Goal: Information Seeking & Learning: Learn about a topic

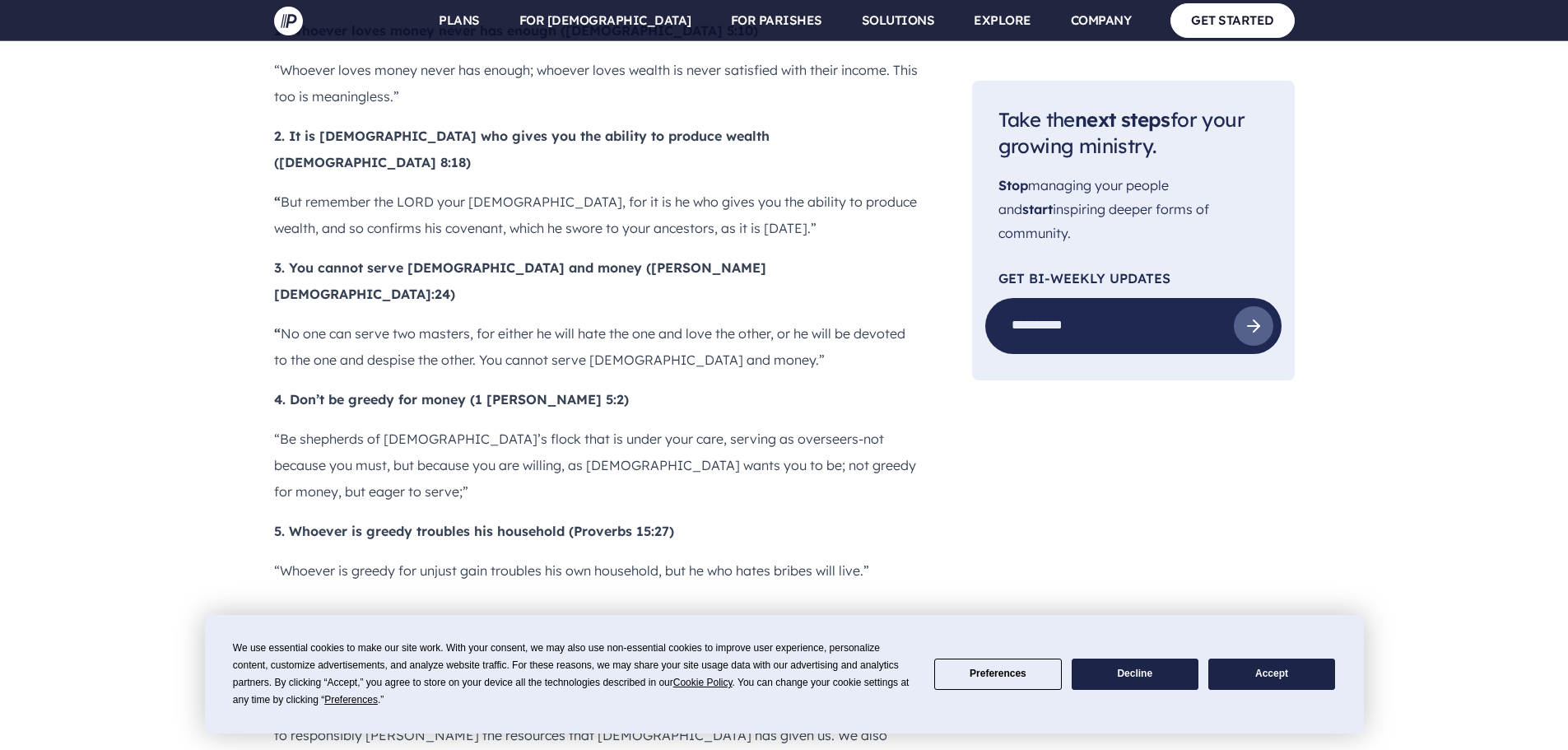
scroll to position [1728, 0]
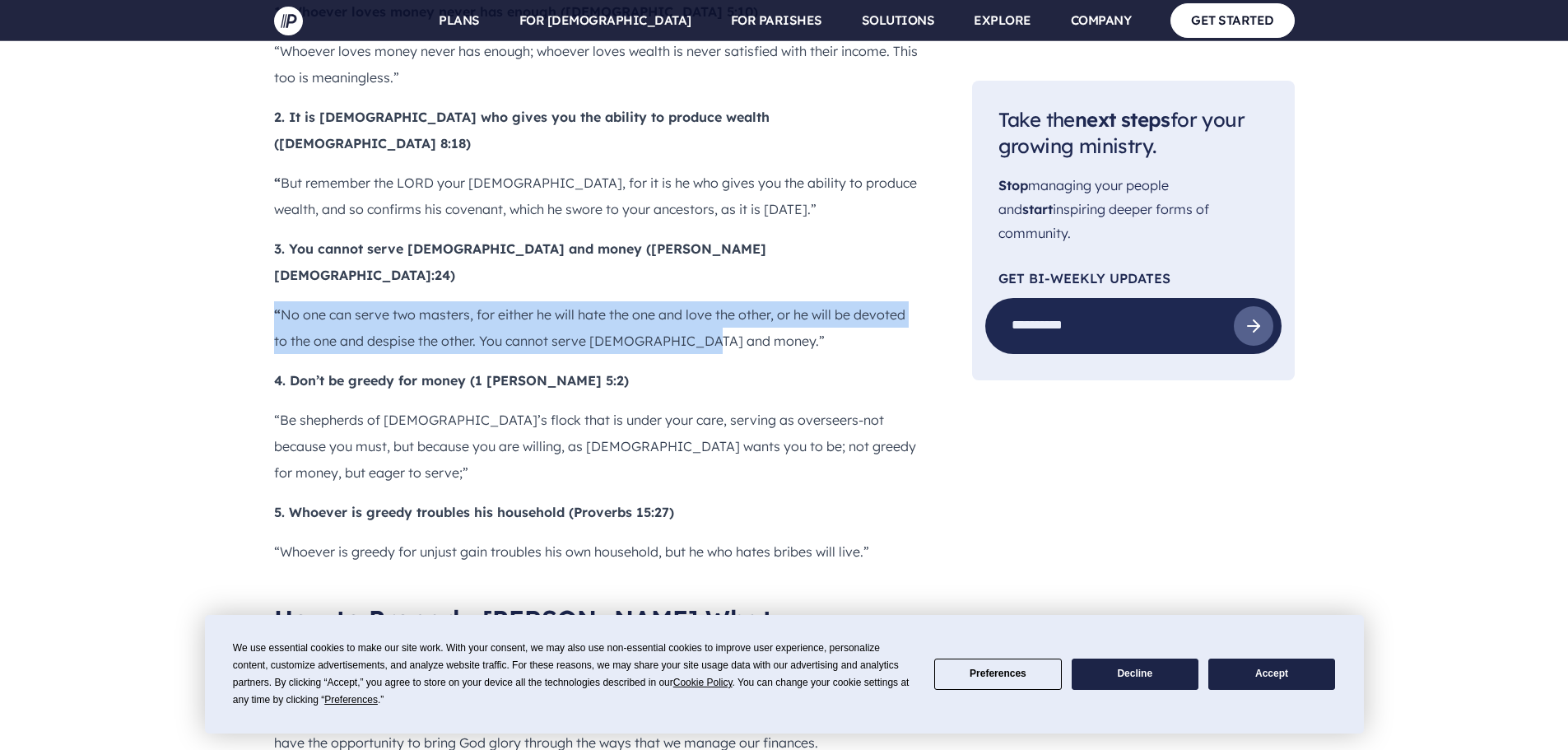
drag, startPoint x: 708, startPoint y: 188, endPoint x: 274, endPoint y: 164, distance: 434.7
click at [274, 301] on p "“ No one can serve two masters, for either he will hate the one and love the ot…" at bounding box center [597, 327] width 645 height 53
copy p "“ No one can serve two masters, for either he will hate the one and love the ot…"
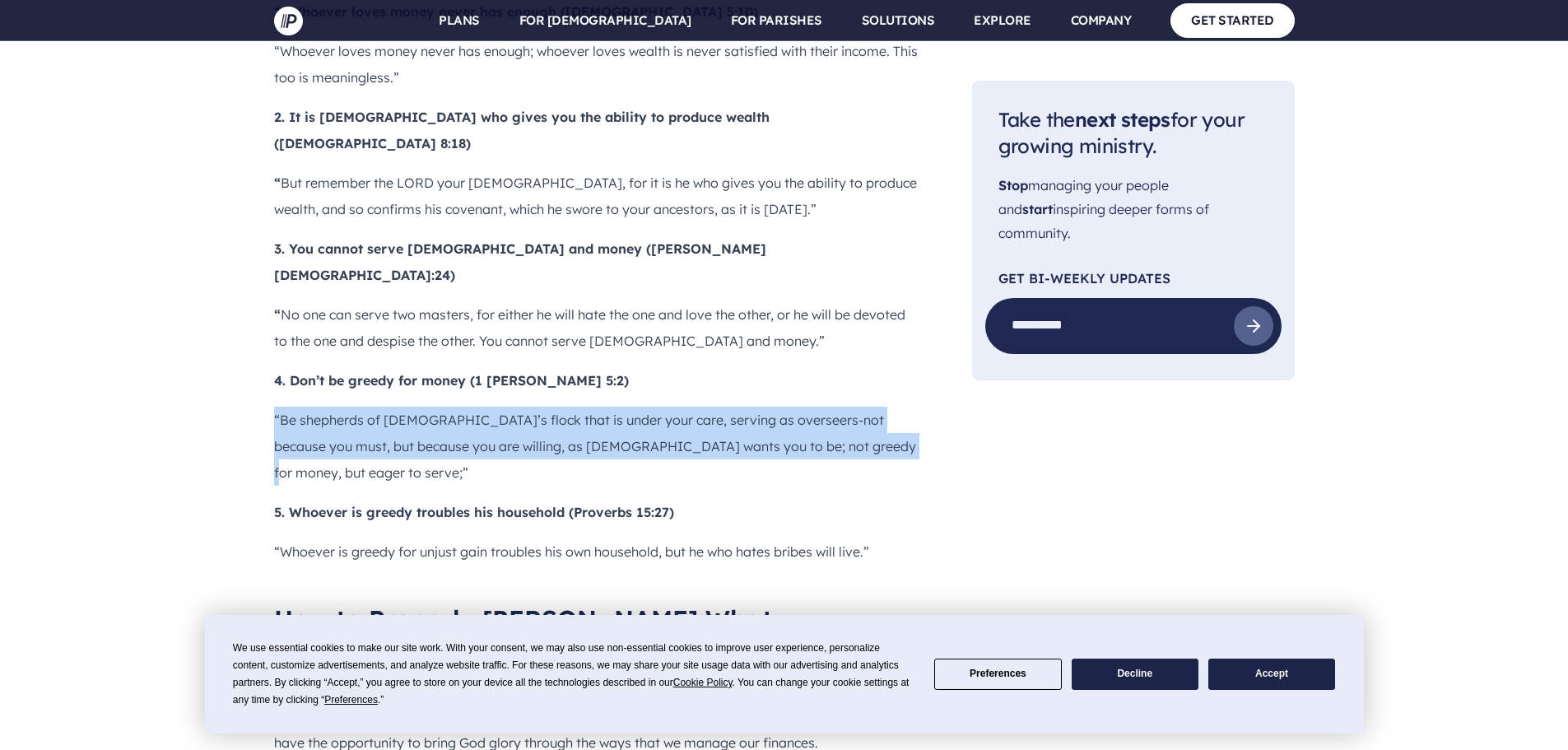
drag, startPoint x: 858, startPoint y: 295, endPoint x: 267, endPoint y: 270, distance: 591.5
copy p "“Be shepherds of [DEMOGRAPHIC_DATA]’s flock that is under your care, serving as…"
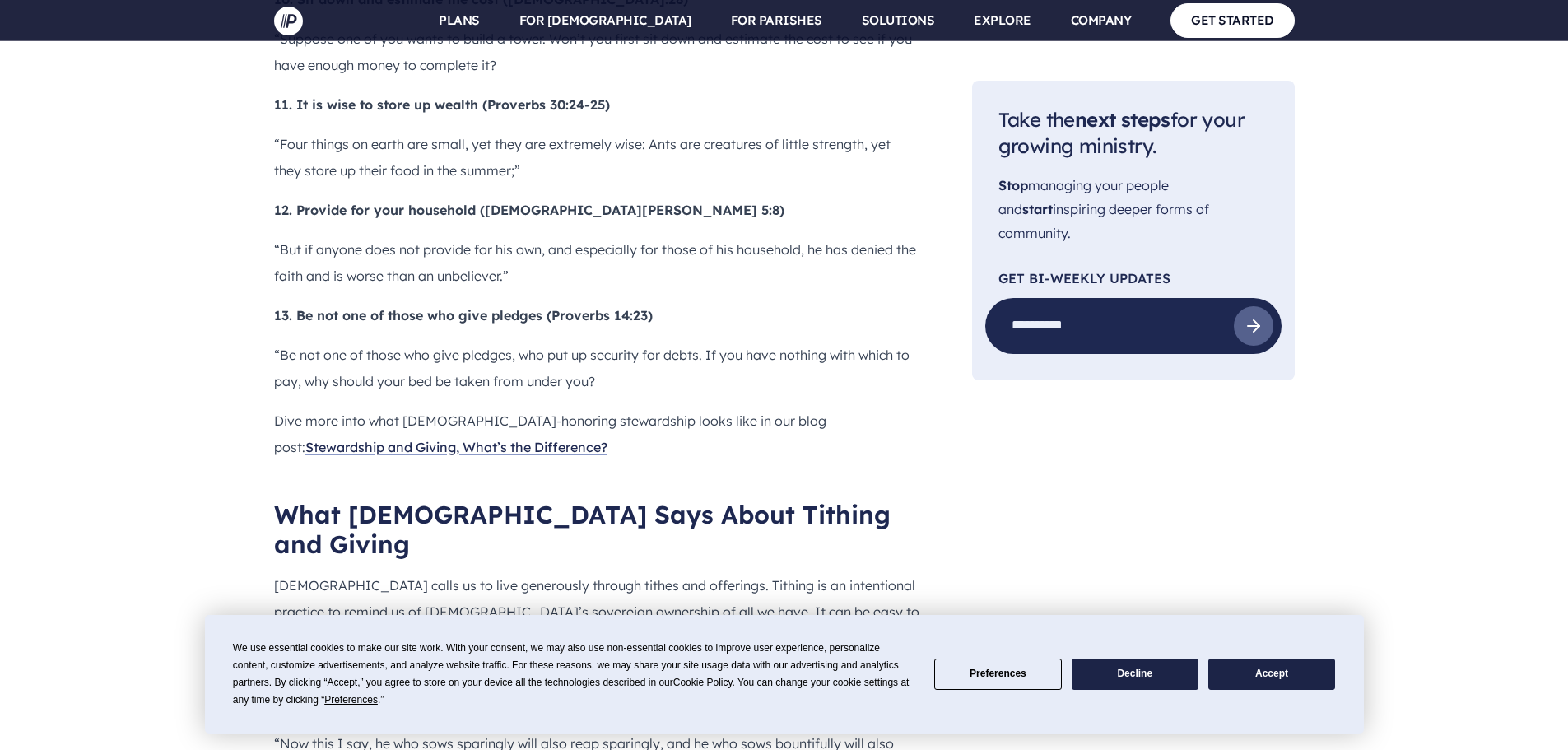
scroll to position [3127, 0]
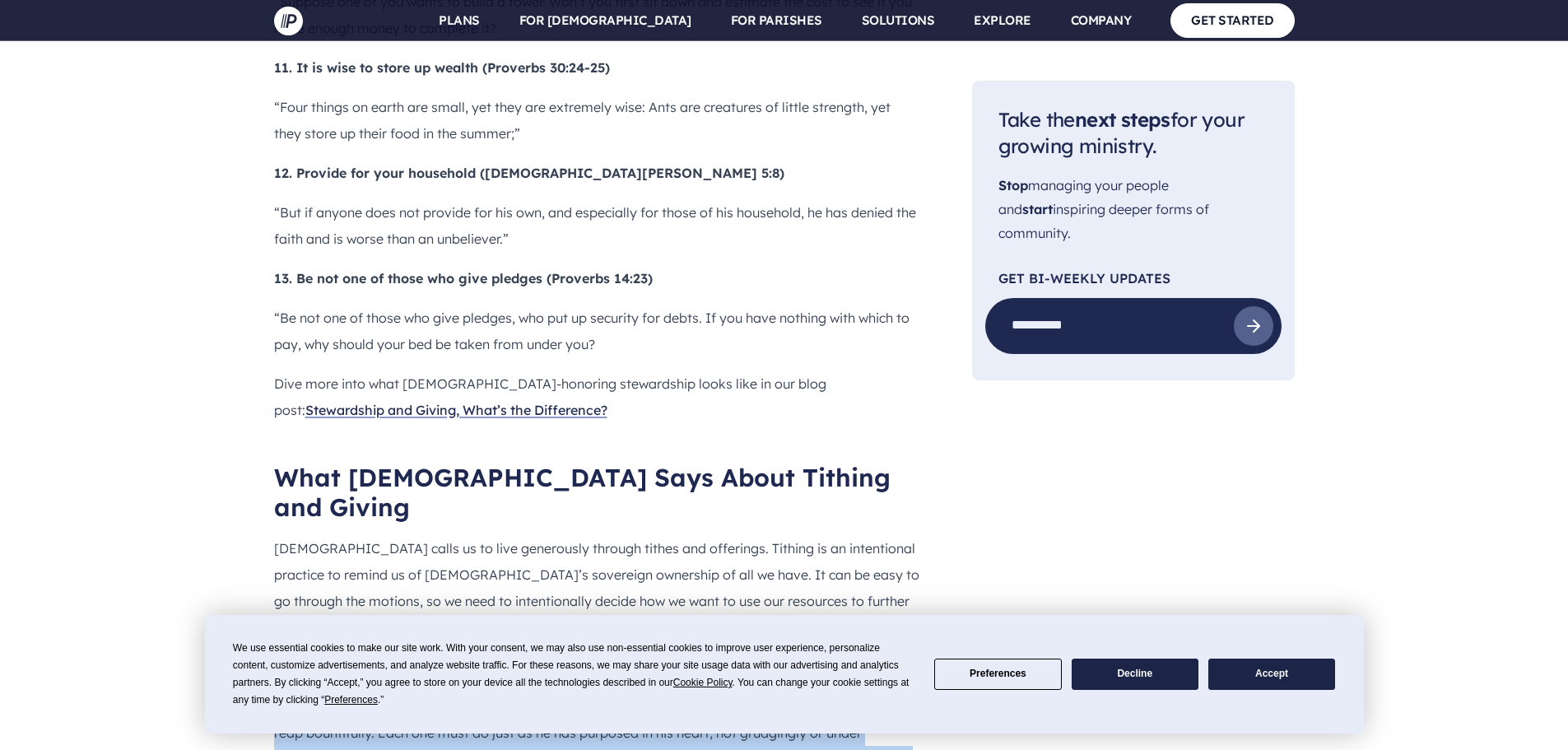
drag, startPoint x: 877, startPoint y: 501, endPoint x: 265, endPoint y: 415, distance: 618.0
click at [265, 415] on main "Pushpay Blog Finance 25 [DEMOGRAPHIC_DATA] Verses About Managing Your Finances …" at bounding box center [784, 478] width 1568 height 7047
copy p "“Now this I say, he who sows sparingly will also reap sparingly, and he who sow…"
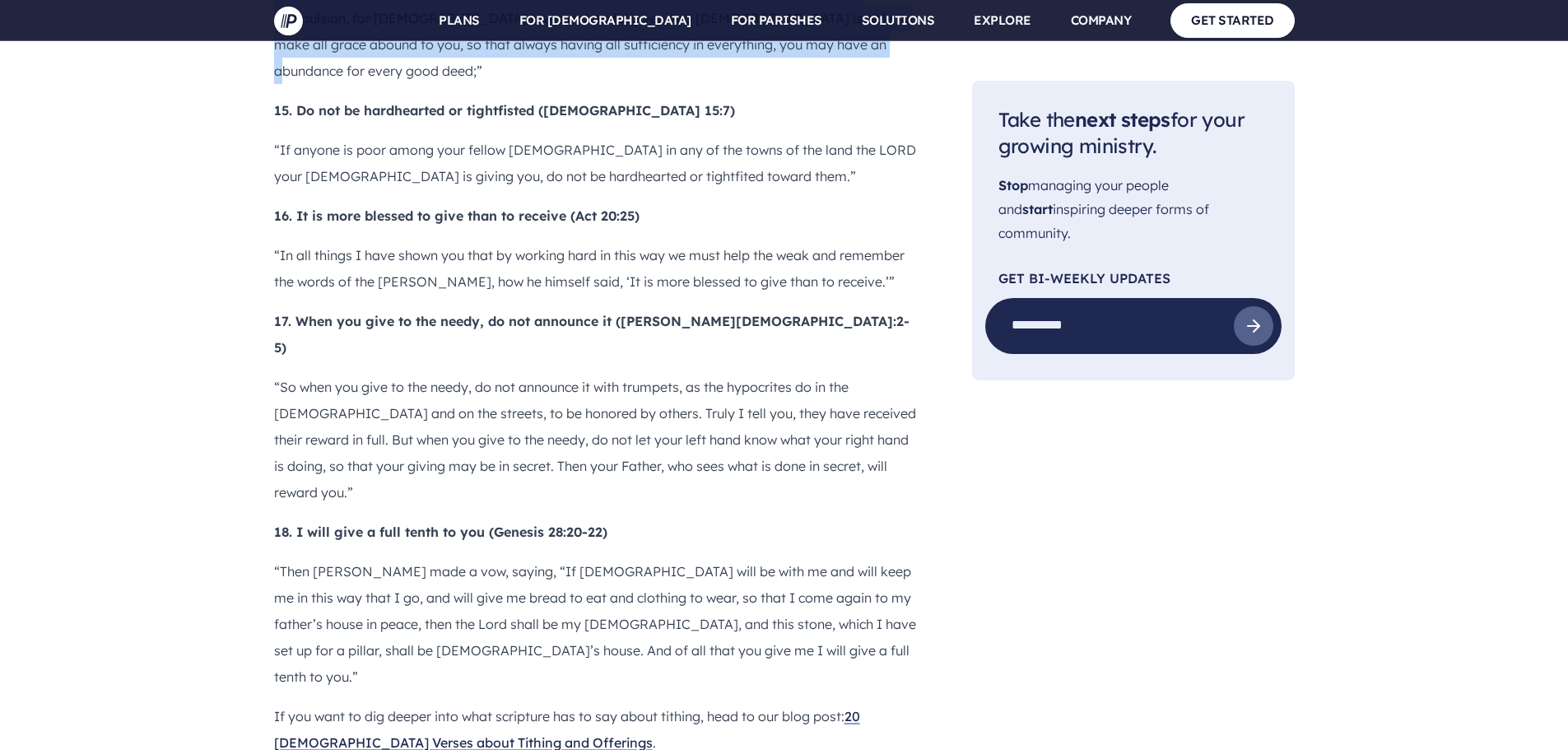
scroll to position [3950, 0]
